Goal: Task Accomplishment & Management: Use online tool/utility

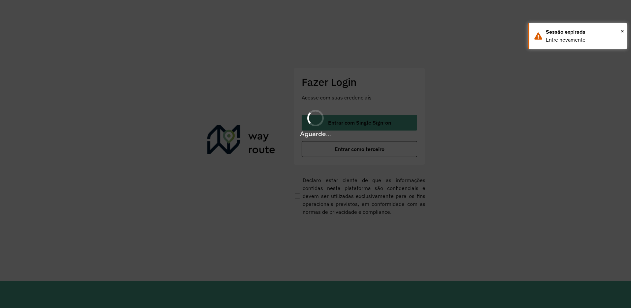
click at [315, 147] on div "Aguarde..." at bounding box center [315, 154] width 631 height 308
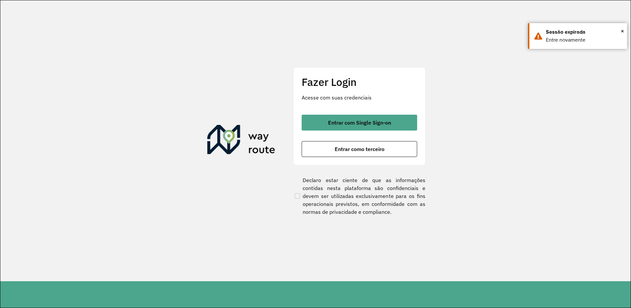
click at [315, 147] on button "Entrar como terceiro" at bounding box center [359, 149] width 115 height 16
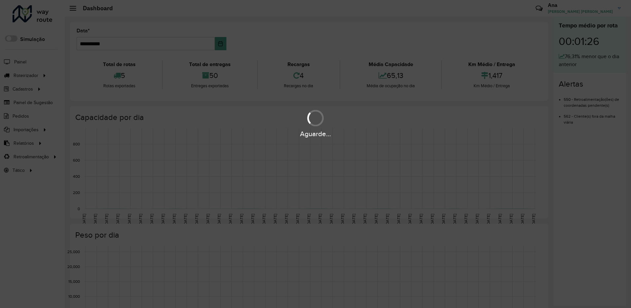
click at [25, 79] on div "Aguarde..." at bounding box center [315, 154] width 631 height 308
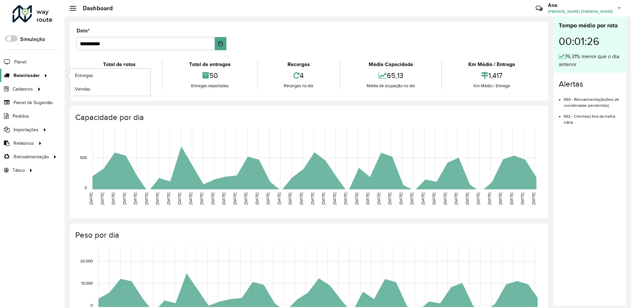
click at [29, 77] on span "Roteirizador" at bounding box center [27, 75] width 26 height 7
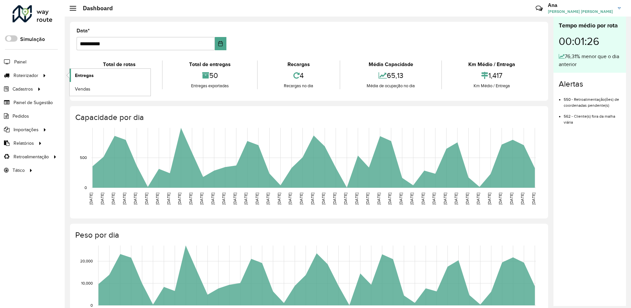
click at [80, 75] on span "Entregas" at bounding box center [84, 75] width 19 height 7
click at [96, 73] on link "Entregas" at bounding box center [110, 75] width 81 height 13
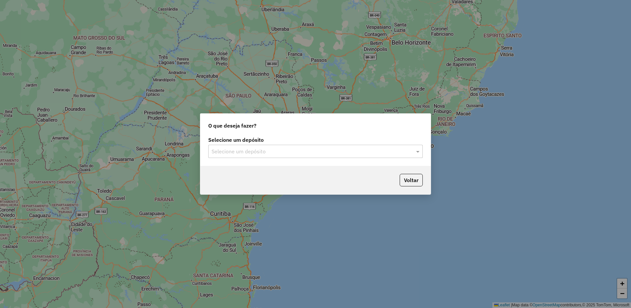
click at [310, 164] on div "Selecione um depósito Selecione um depósito" at bounding box center [315, 150] width 230 height 31
click at [315, 156] on div "Selecione um depósito" at bounding box center [315, 151] width 214 height 13
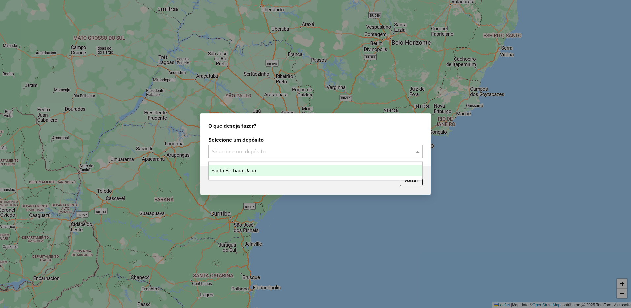
click at [309, 166] on div "Santa Barbara Uaua" at bounding box center [316, 170] width 214 height 11
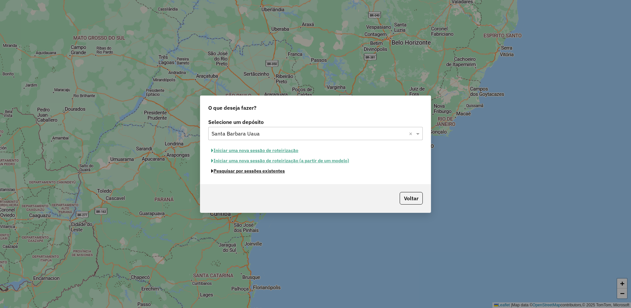
click at [274, 174] on button "Pesquisar por sessões existentes" at bounding box center [248, 171] width 80 height 10
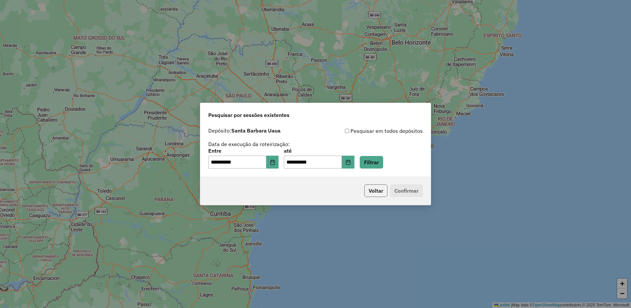
click at [376, 192] on button "Voltar" at bounding box center [375, 190] width 23 height 13
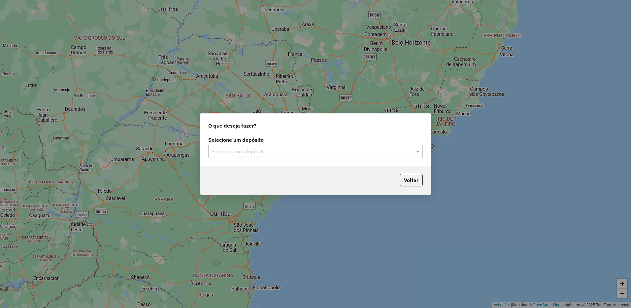
click at [233, 143] on label "Selecione um depósito" at bounding box center [315, 140] width 214 height 8
click at [238, 152] on input "text" at bounding box center [309, 151] width 195 height 8
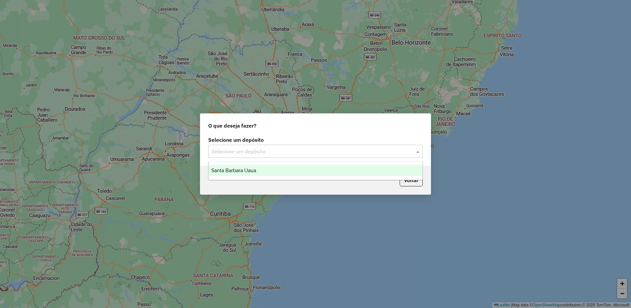
click at [240, 168] on span "Santa Barbara Uaua" at bounding box center [233, 170] width 45 height 6
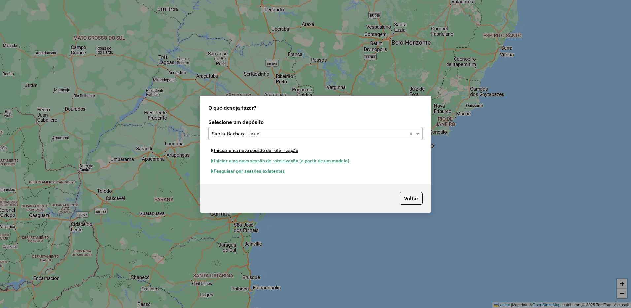
click at [268, 152] on button "Iniciar uma nova sessão de roteirização" at bounding box center [254, 150] width 93 height 10
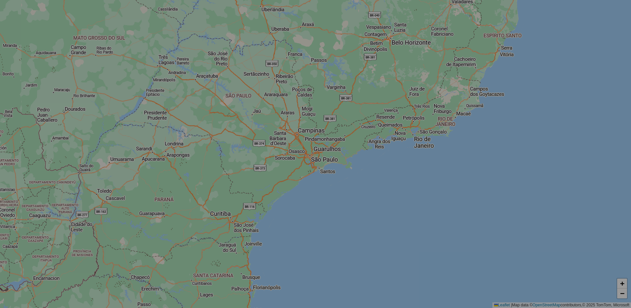
select select "*"
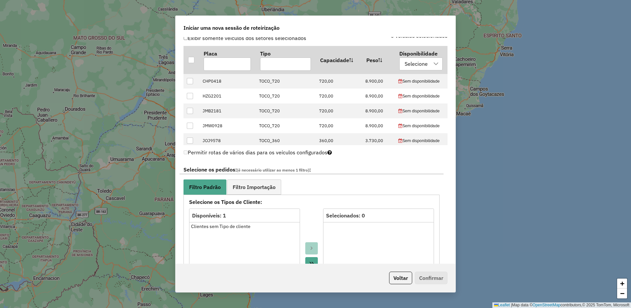
scroll to position [196, 0]
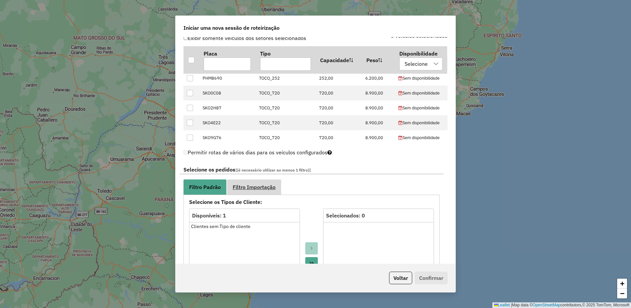
click at [267, 185] on span "Filtro Importação" at bounding box center [254, 186] width 43 height 5
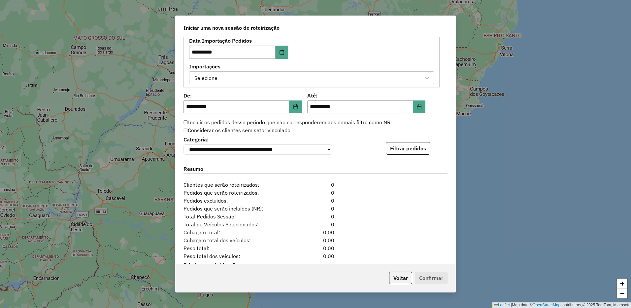
scroll to position [418, 0]
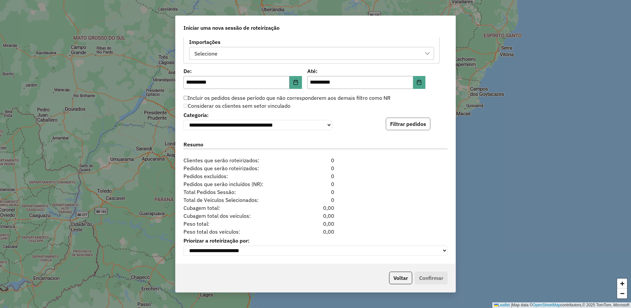
click at [389, 125] on button "Filtrar pedidos" at bounding box center [408, 123] width 45 height 13
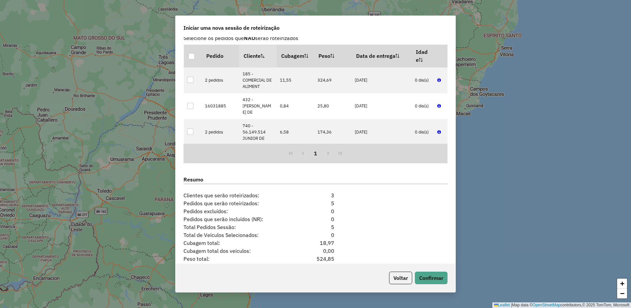
scroll to position [549, 0]
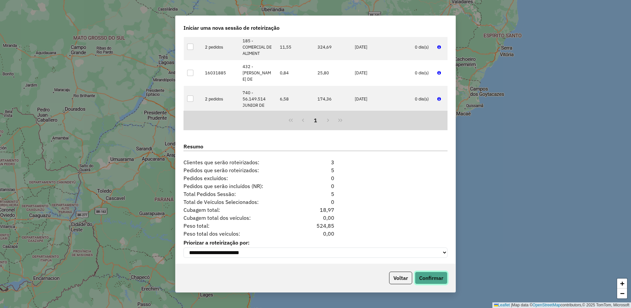
click at [418, 272] on button "Confirmar" at bounding box center [431, 277] width 33 height 13
click at [440, 276] on button "Confirmar" at bounding box center [431, 277] width 33 height 13
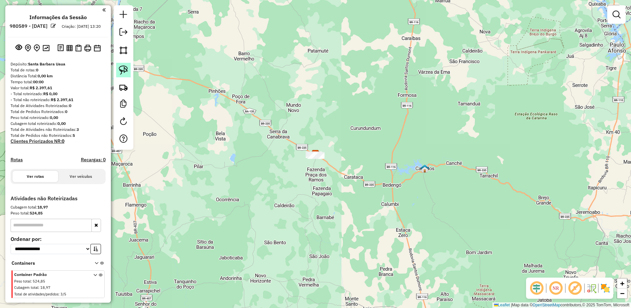
click at [126, 71] on img at bounding box center [123, 69] width 9 height 9
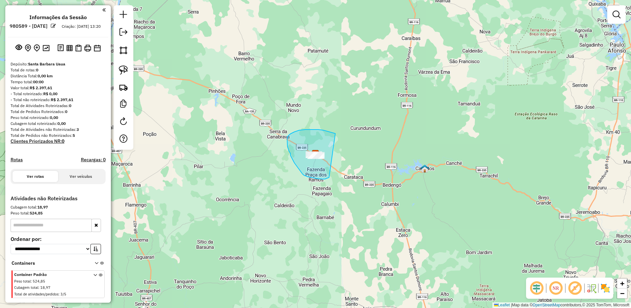
drag, startPoint x: 318, startPoint y: 129, endPoint x: 336, endPoint y: 166, distance: 40.4
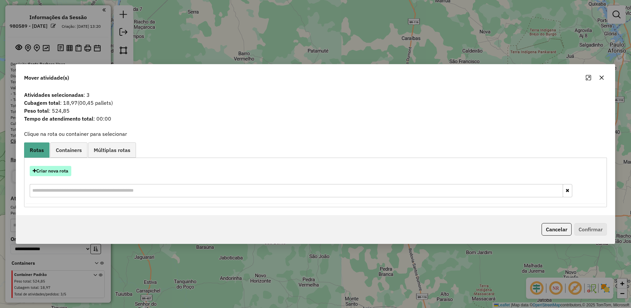
click at [57, 171] on button "Criar nova rota" at bounding box center [51, 171] width 42 height 10
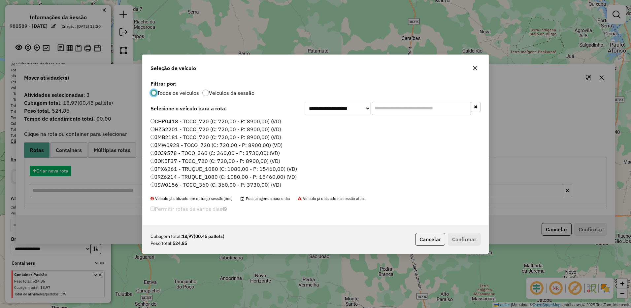
scroll to position [4, 2]
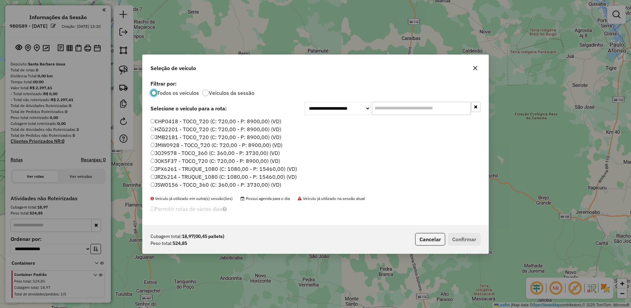
scroll to position [33, 0]
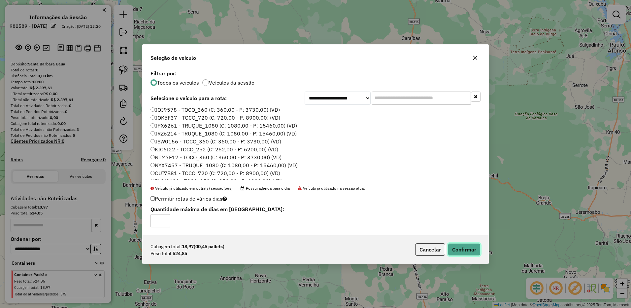
click at [453, 247] on button "Confirmar" at bounding box center [464, 249] width 33 height 13
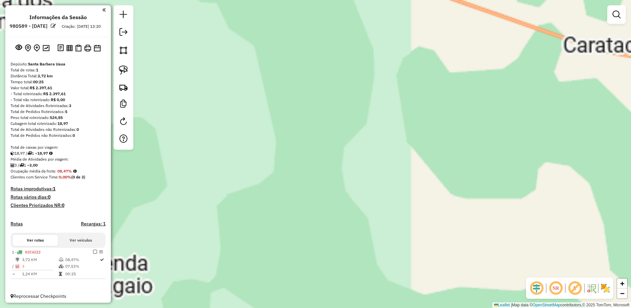
drag, startPoint x: 230, startPoint y: 156, endPoint x: 259, endPoint y: 244, distance: 92.8
click at [259, 244] on div "Janela de atendimento Grade de atendimento Capacidade Transportadoras Veículos …" at bounding box center [315, 154] width 631 height 308
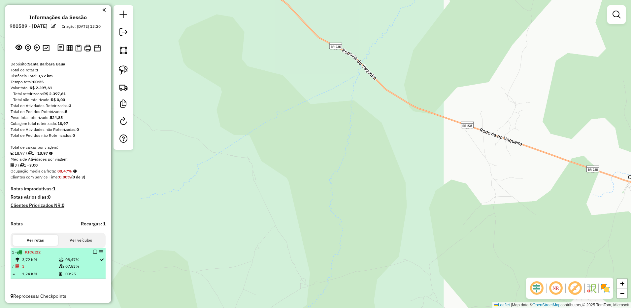
click at [35, 279] on li "1 - KIC6I22 3,72 KM 08,47% / 3 07,53% = 1,24 KM 00:25" at bounding box center [58, 262] width 95 height 31
select select "**********"
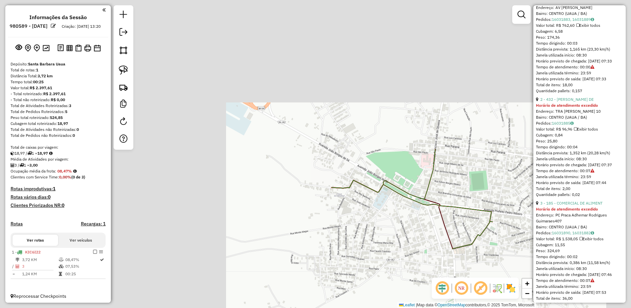
scroll to position [277, 0]
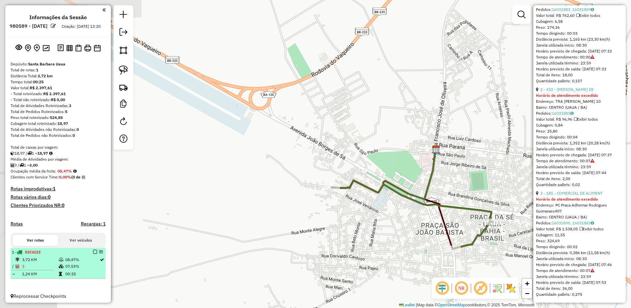
click at [61, 268] on icon at bounding box center [61, 266] width 5 height 4
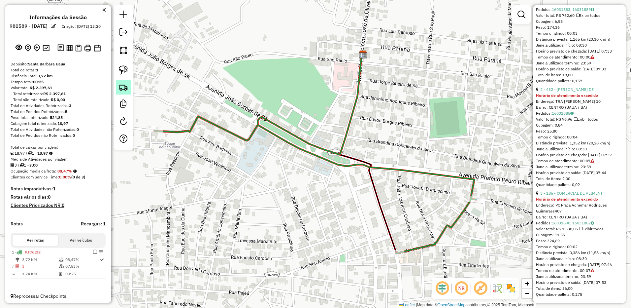
click at [126, 87] on img at bounding box center [123, 86] width 9 height 9
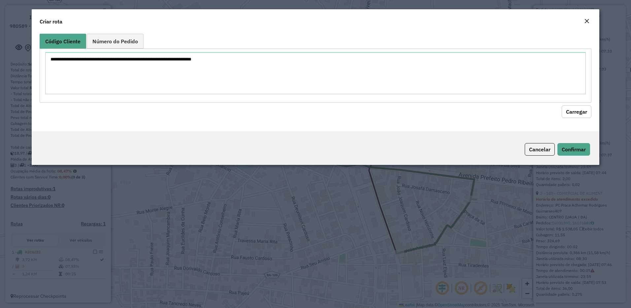
click at [585, 22] on em "Close" at bounding box center [586, 20] width 5 height 5
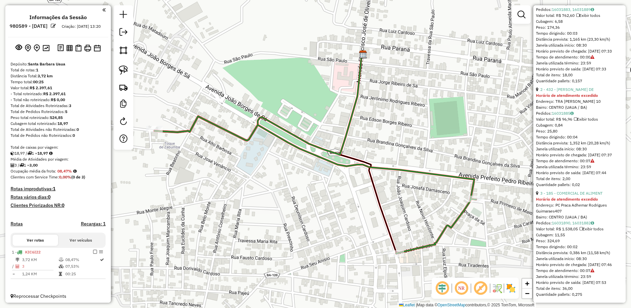
click at [37, 287] on div "1 - KIC6I22 3,72 KM 08,47% / 3 07,53% = 1,24 KM 00:25" at bounding box center [58, 268] width 95 height 42
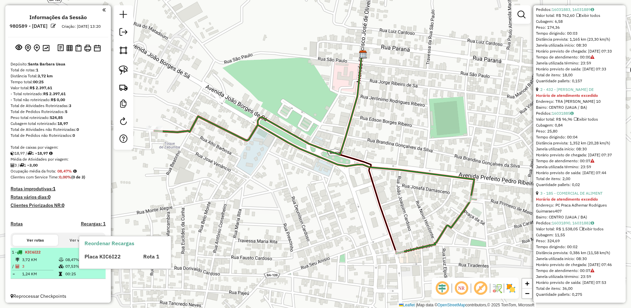
click at [46, 277] on td "1,24 KM" at bounding box center [40, 273] width 37 height 7
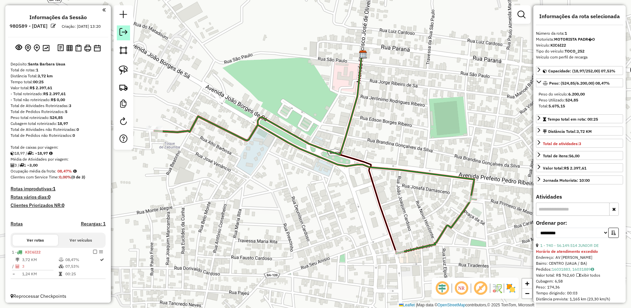
click at [125, 34] on em at bounding box center [123, 32] width 8 height 8
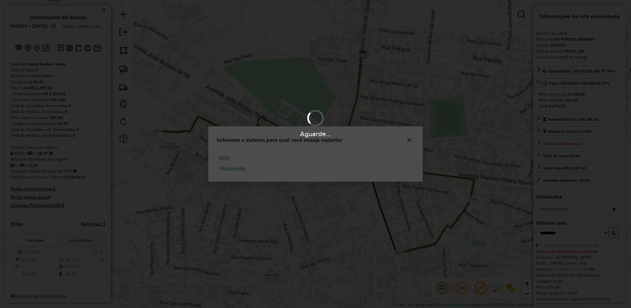
click at [228, 160] on hb-app "Aguarde... Pop-up bloqueado! Seu navegador bloqueou automáticamente a abertura …" at bounding box center [315, 154] width 631 height 308
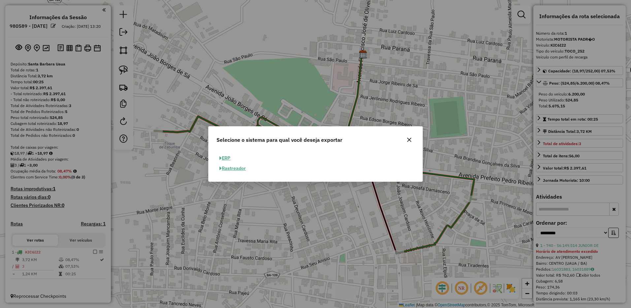
click at [233, 157] on button "ERP" at bounding box center [224, 158] width 17 height 10
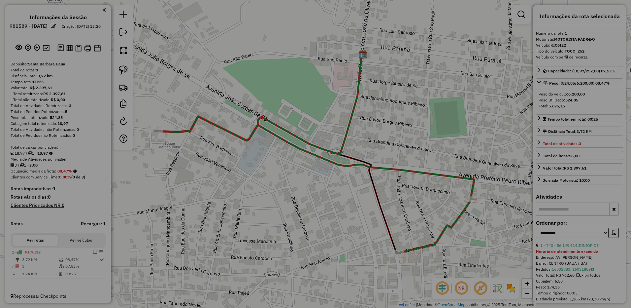
click at [246, 157] on button "ERP" at bounding box center [252, 156] width 12 height 7
select select "**"
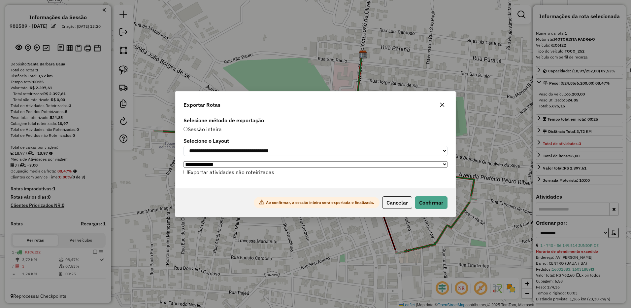
click at [431, 211] on div "Ao confirmar, a sessão inteira será exportada e finalizada. Cancelar Confirmar" at bounding box center [316, 202] width 280 height 28
click at [432, 206] on button "Confirmar" at bounding box center [431, 202] width 33 height 13
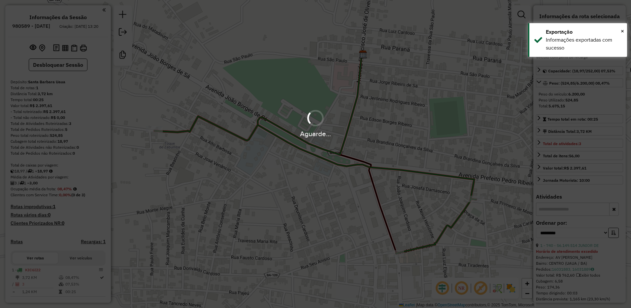
scroll to position [11, 0]
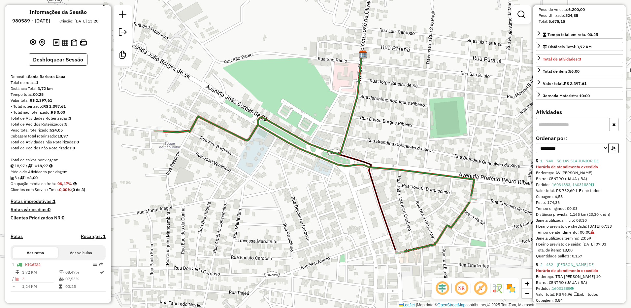
scroll to position [99, 0]
